Goal: Task Accomplishment & Management: Complete application form

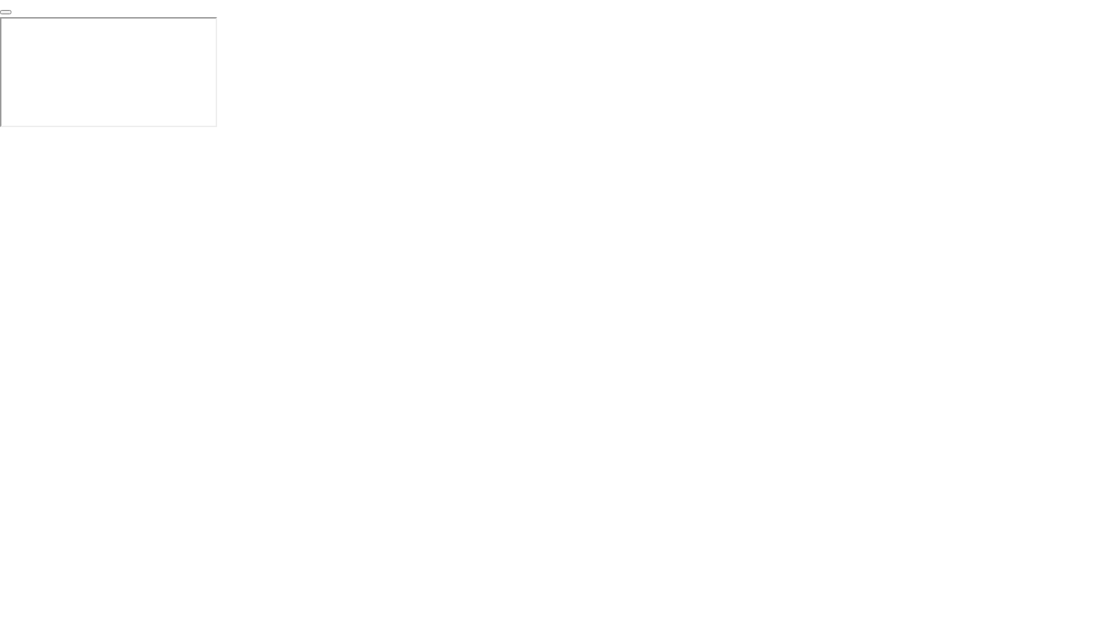
click div "End Proctoring Session"
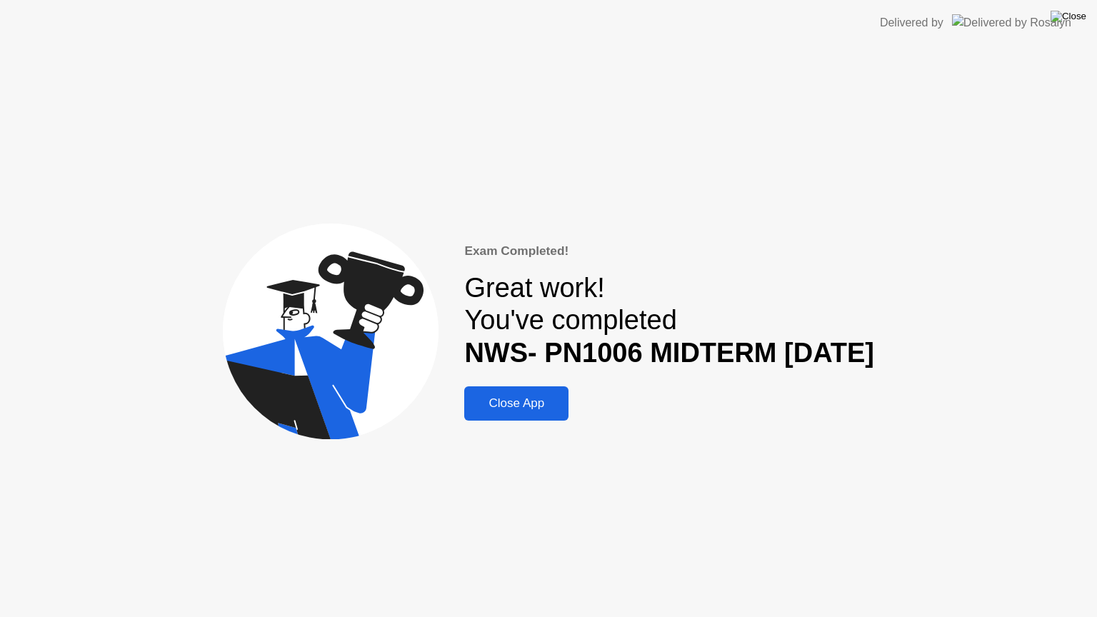
click at [1074, 20] on img at bounding box center [1068, 16] width 36 height 11
